Goal: Navigation & Orientation: Find specific page/section

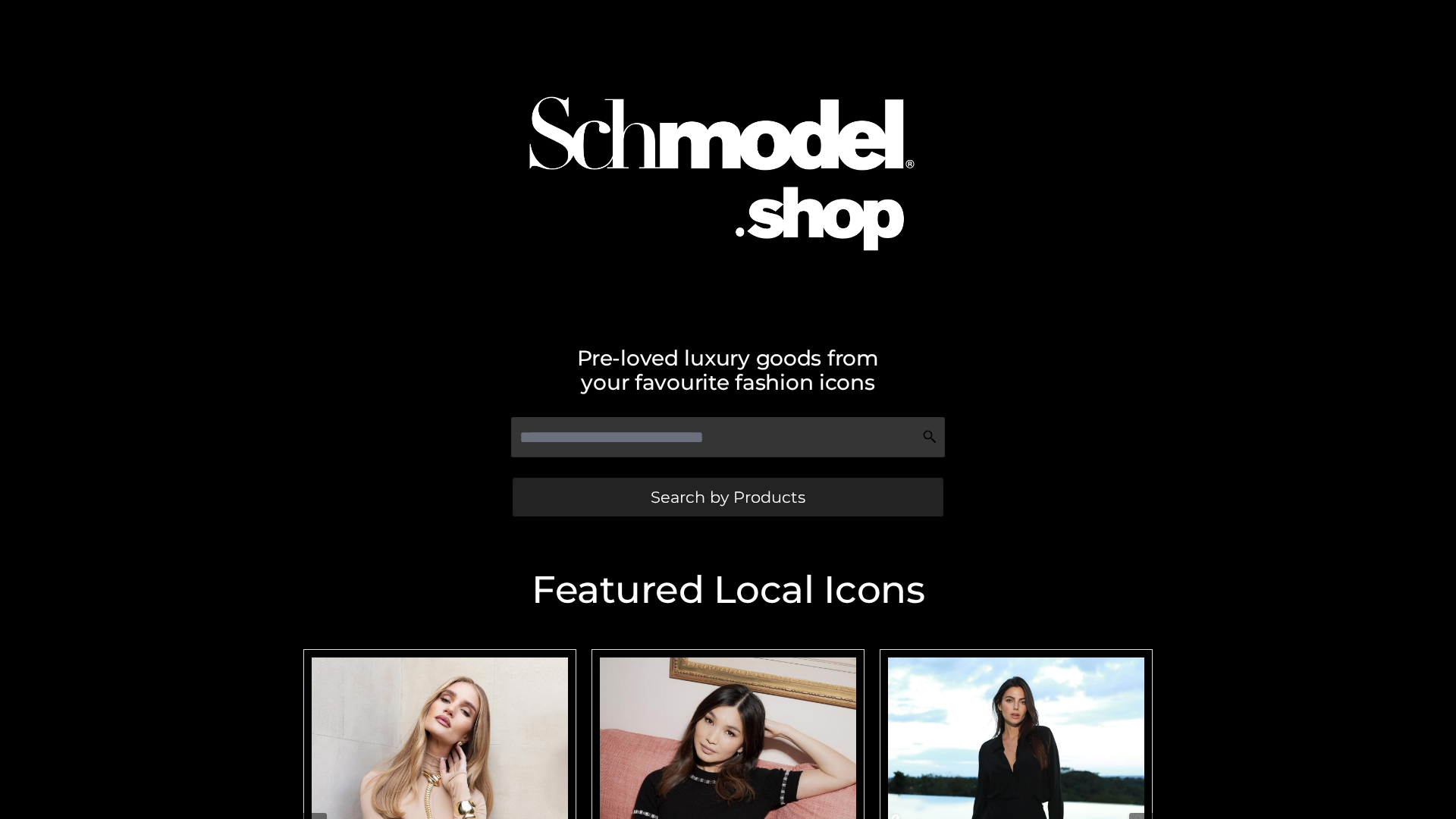
click at [728, 497] on span "Search by Products" at bounding box center [728, 498] width 154 height 16
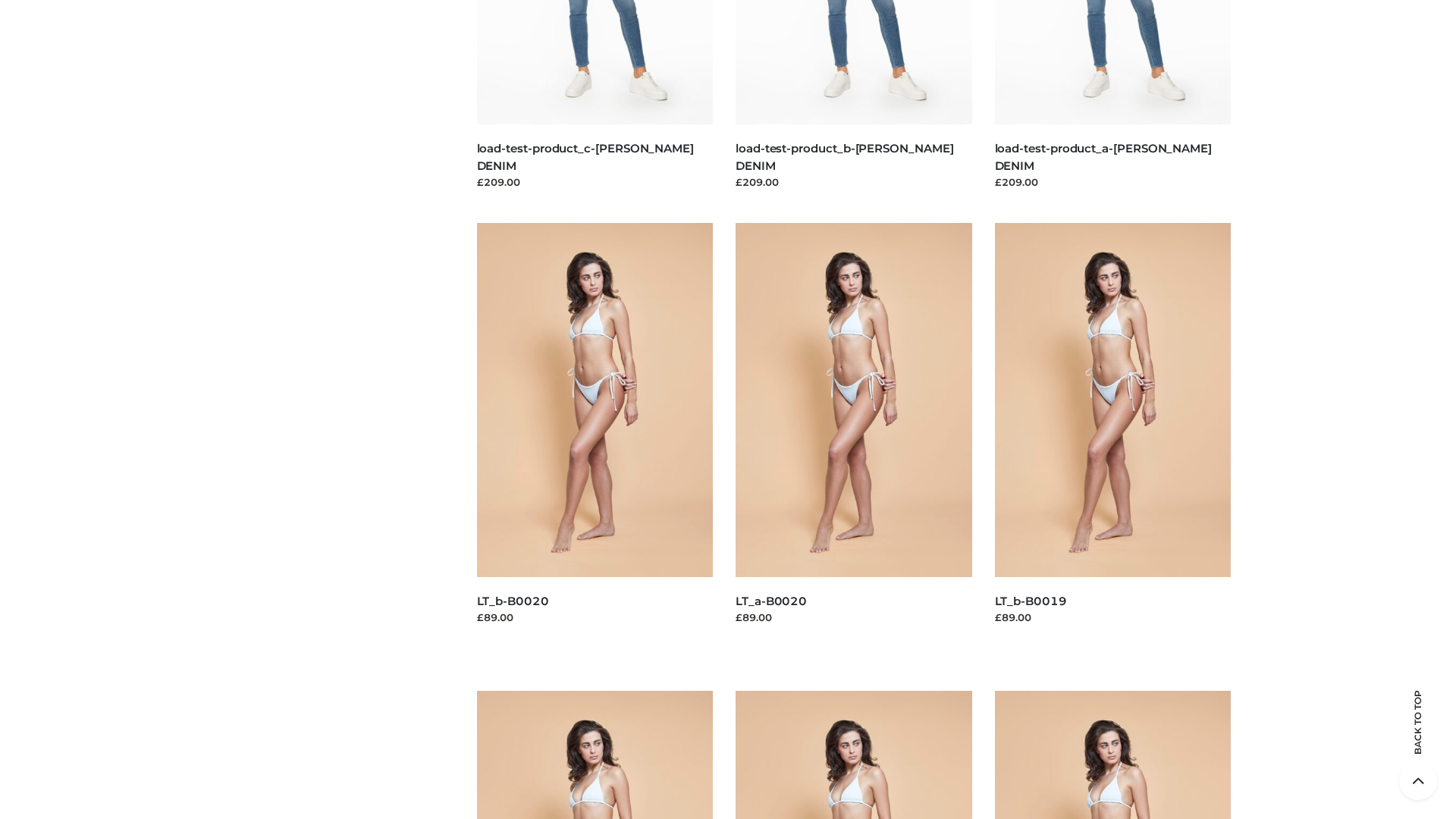
scroll to position [4000, 0]
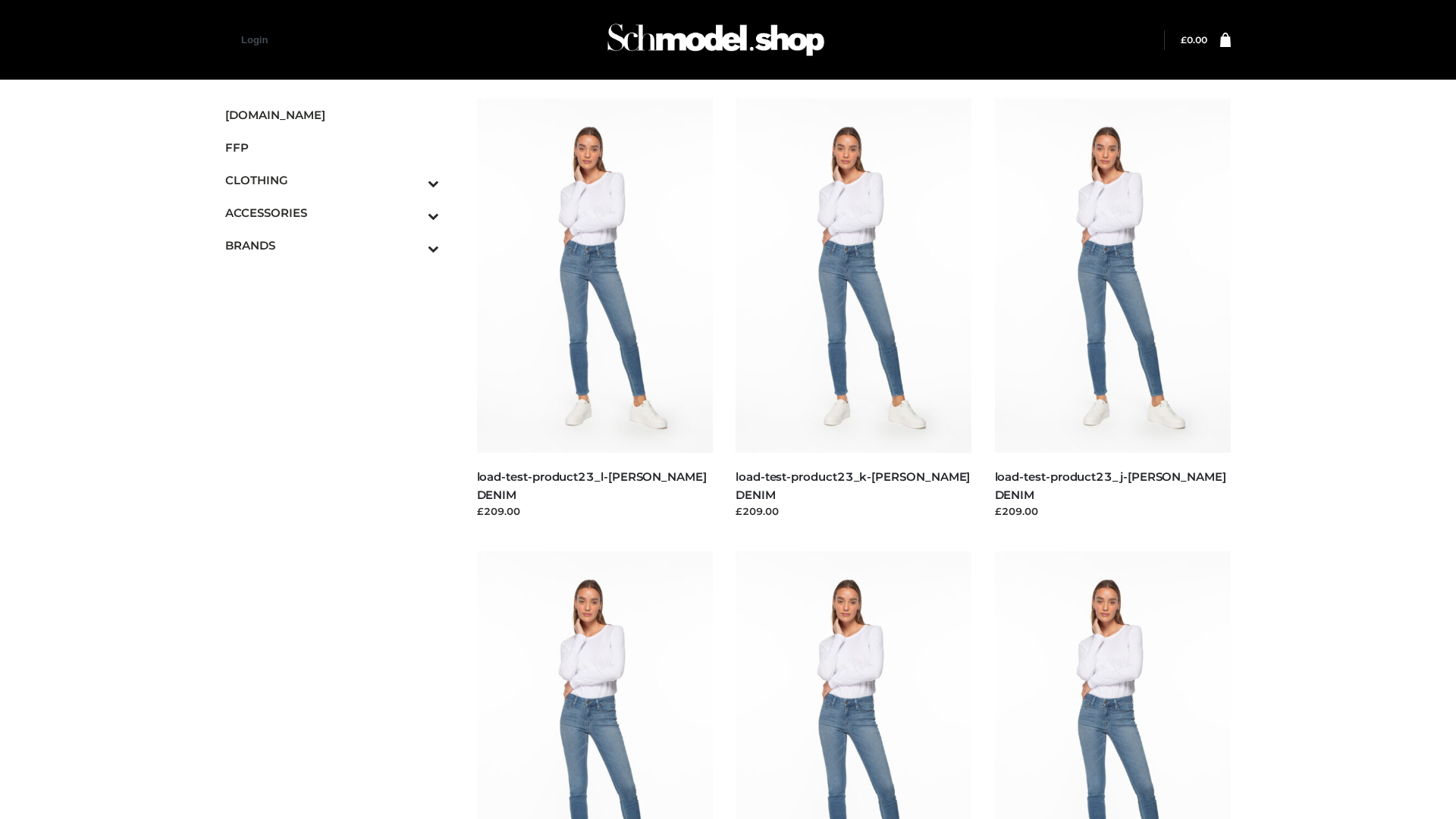
scroll to position [1235, 0]
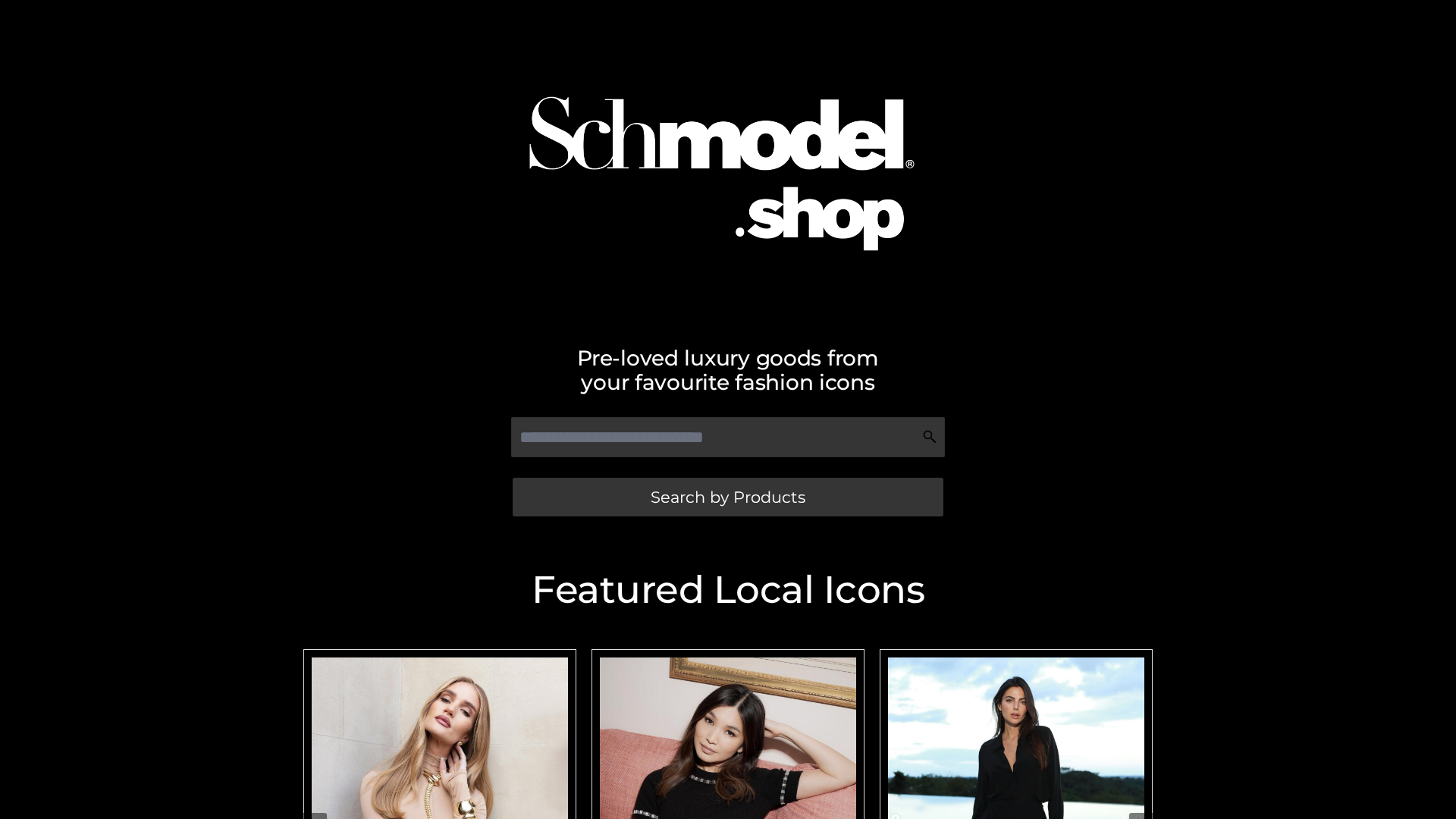
click at [728, 497] on span "Search by Products" at bounding box center [728, 498] width 154 height 16
